Goal: Information Seeking & Learning: Learn about a topic

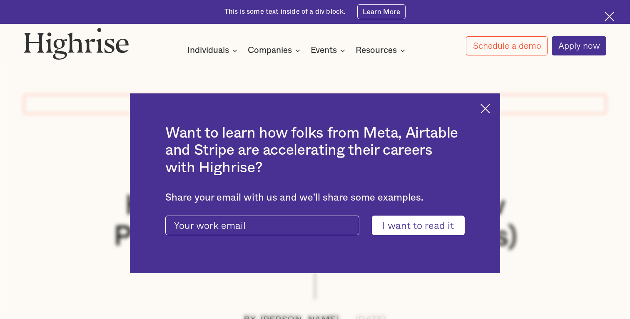
click at [490, 110] on img at bounding box center [485, 109] width 10 height 10
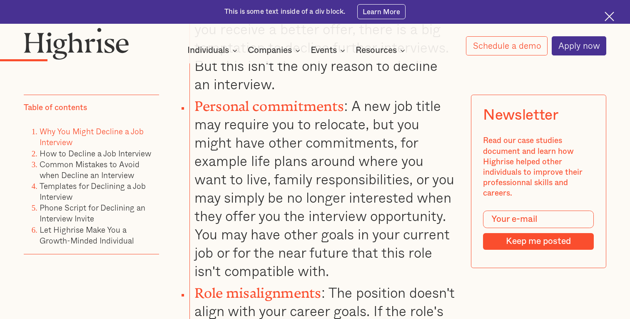
scroll to position [986, 0]
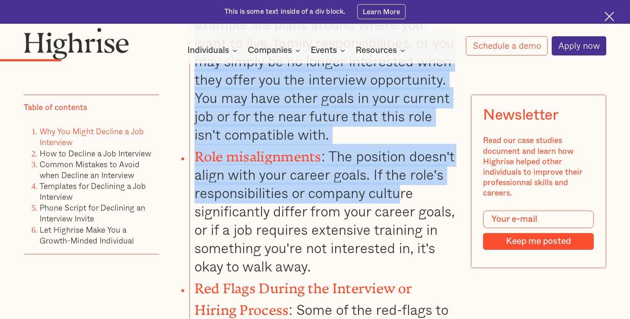
drag, startPoint x: 353, startPoint y: 89, endPoint x: 398, endPoint y: 176, distance: 97.6
click at [398, 177] on ul "You've accepted another job offer : When you receive a better offer, there is a…" at bounding box center [309, 320] width 295 height 916
click at [398, 176] on li "Role misalignments : The position doesn't align with your career goals. If the …" at bounding box center [322, 210] width 267 height 132
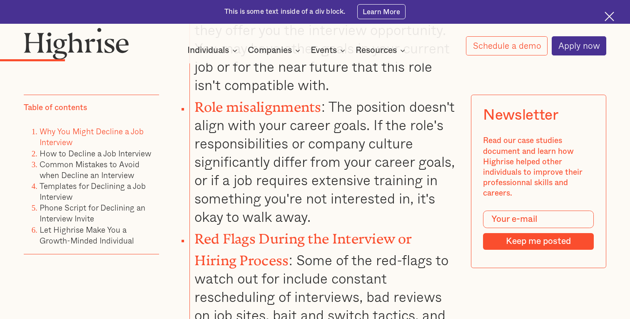
scroll to position [1174, 0]
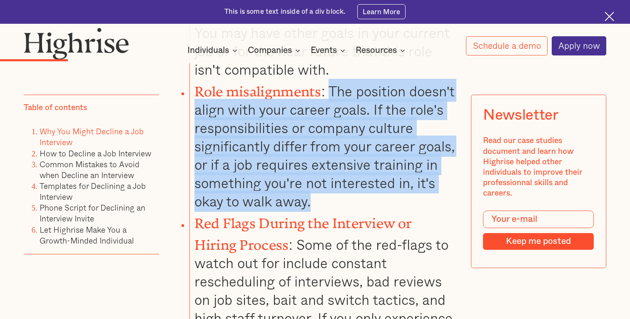
drag, startPoint x: 331, startPoint y: 85, endPoint x: 421, endPoint y: 191, distance: 139.1
click at [421, 191] on li "Role misalignments : The position doesn't align with your career goals. If the …" at bounding box center [322, 145] width 267 height 132
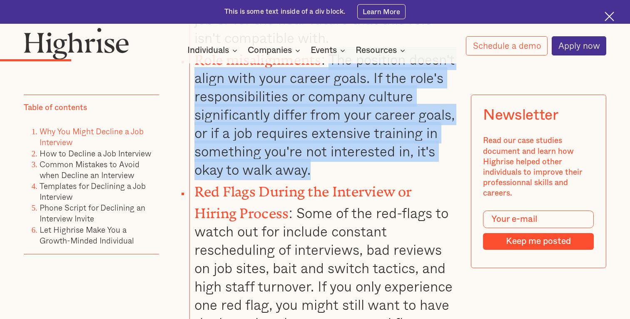
scroll to position [1207, 0]
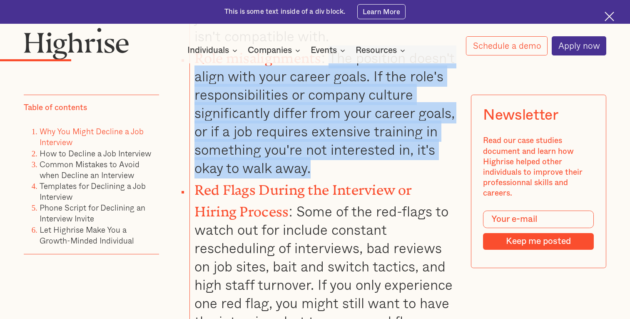
click at [323, 111] on li "Role misalignments : The position doesn't align with your career goals. If the …" at bounding box center [322, 111] width 267 height 132
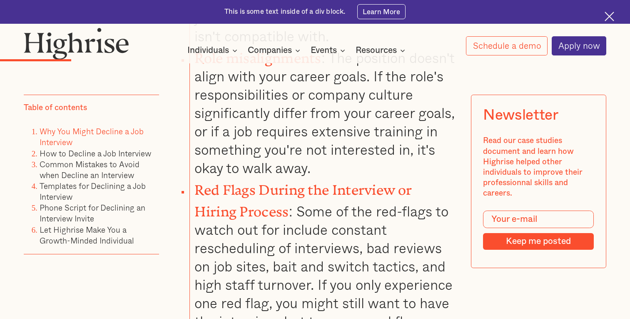
click at [323, 111] on li "Role misalignments : The position doesn't align with your career goals. If the …" at bounding box center [322, 111] width 267 height 132
click at [310, 122] on li "Role misalignments : The position doesn't align with your career goals. If the …" at bounding box center [322, 111] width 267 height 132
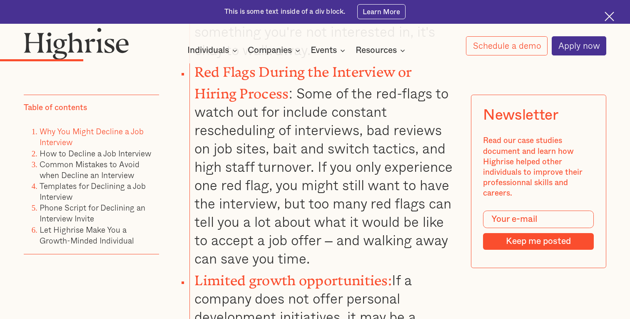
scroll to position [1433, 0]
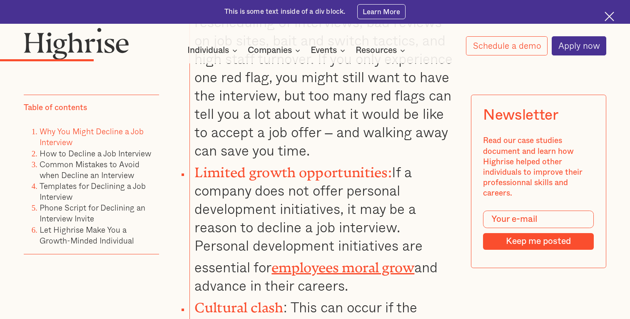
click at [299, 184] on li "Limited growth opportunities: If a company does not offer personal development …" at bounding box center [322, 226] width 267 height 135
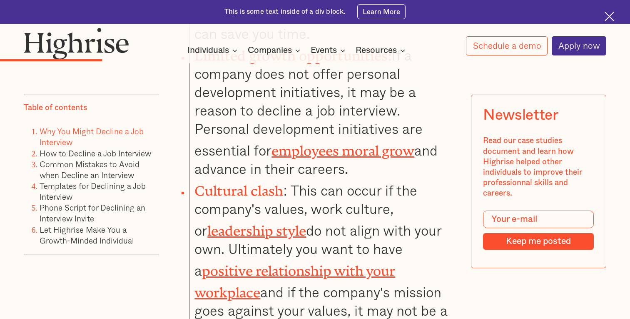
click at [328, 185] on li "Cultural clash : This can occur if the company's values, work culture, or leade…" at bounding box center [322, 258] width 267 height 160
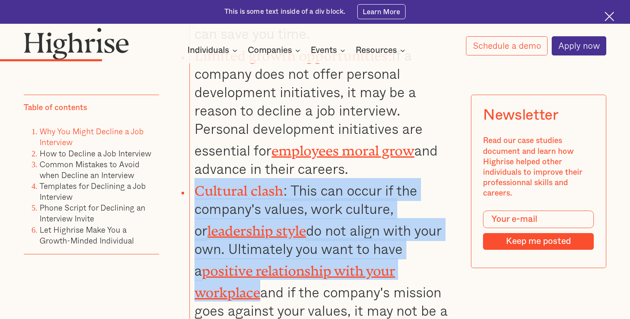
click at [328, 185] on li "Cultural clash : This can occur if the company's values, work culture, or leade…" at bounding box center [322, 258] width 267 height 160
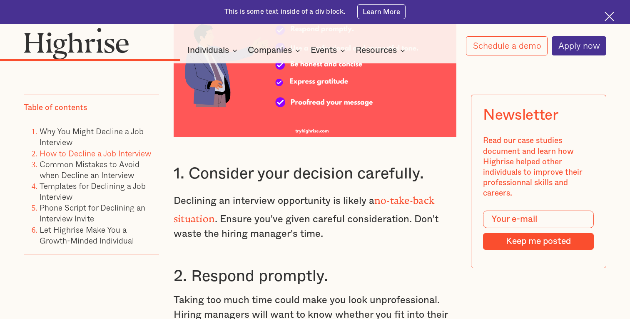
scroll to position [2405, 0]
